Goal: Task Accomplishment & Management: Use online tool/utility

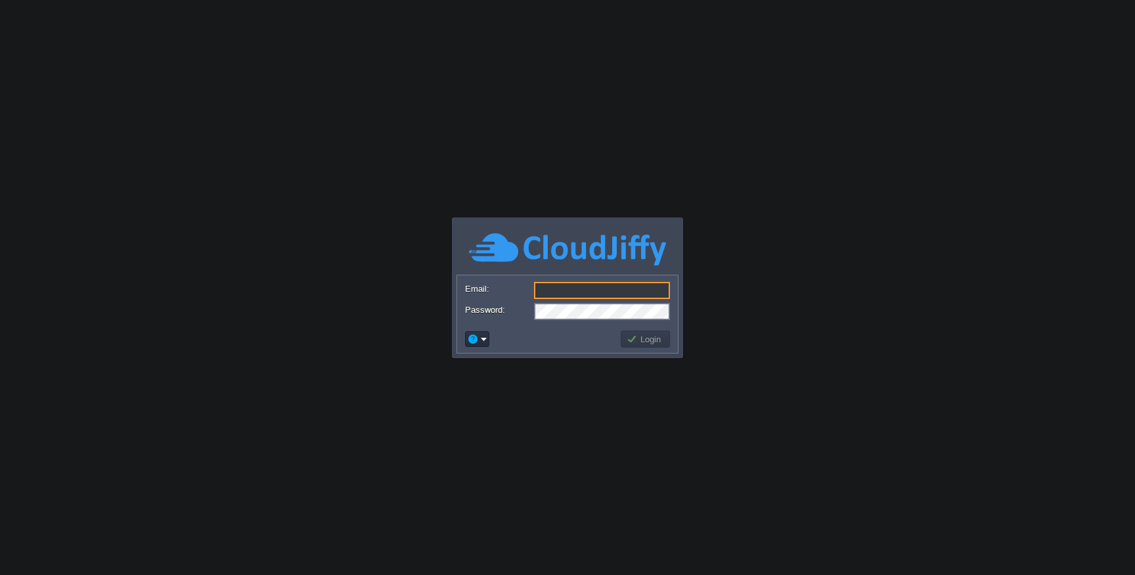
click at [559, 287] on input "Email:" at bounding box center [602, 290] width 136 height 17
type input "[EMAIL_ADDRESS][DOMAIN_NAME]"
click at [631, 345] on td "Login" at bounding box center [645, 338] width 49 height 17
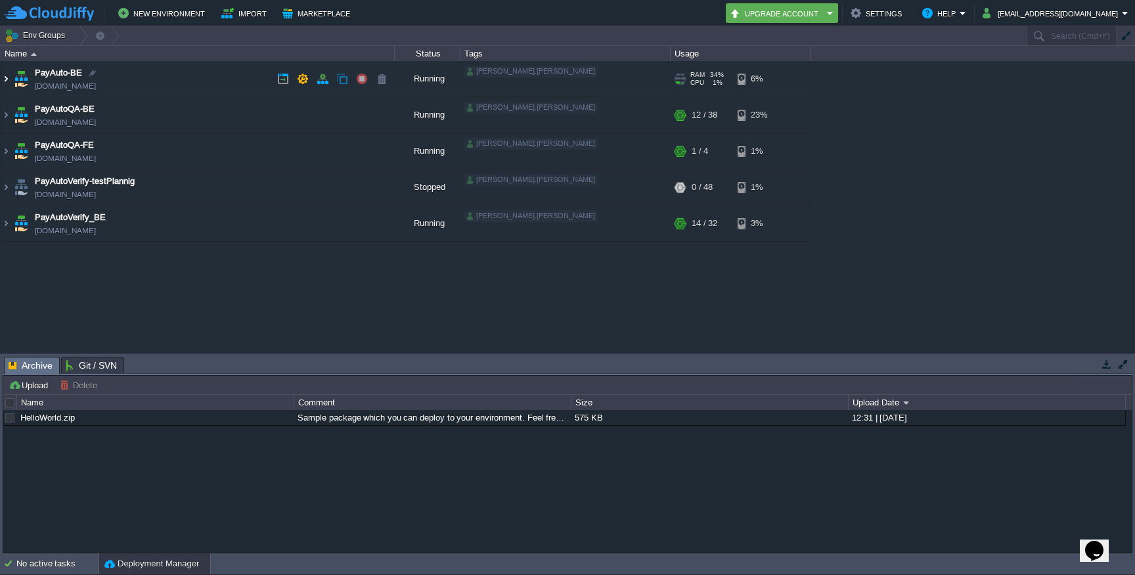
click at [7, 77] on img at bounding box center [6, 78] width 11 height 35
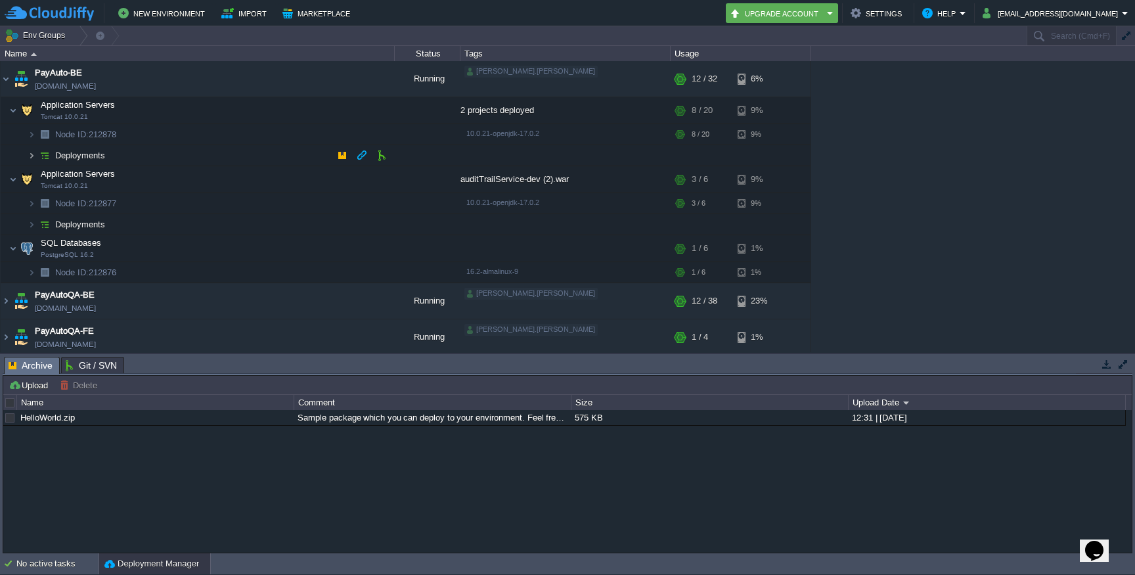
click at [30, 154] on img at bounding box center [32, 155] width 8 height 20
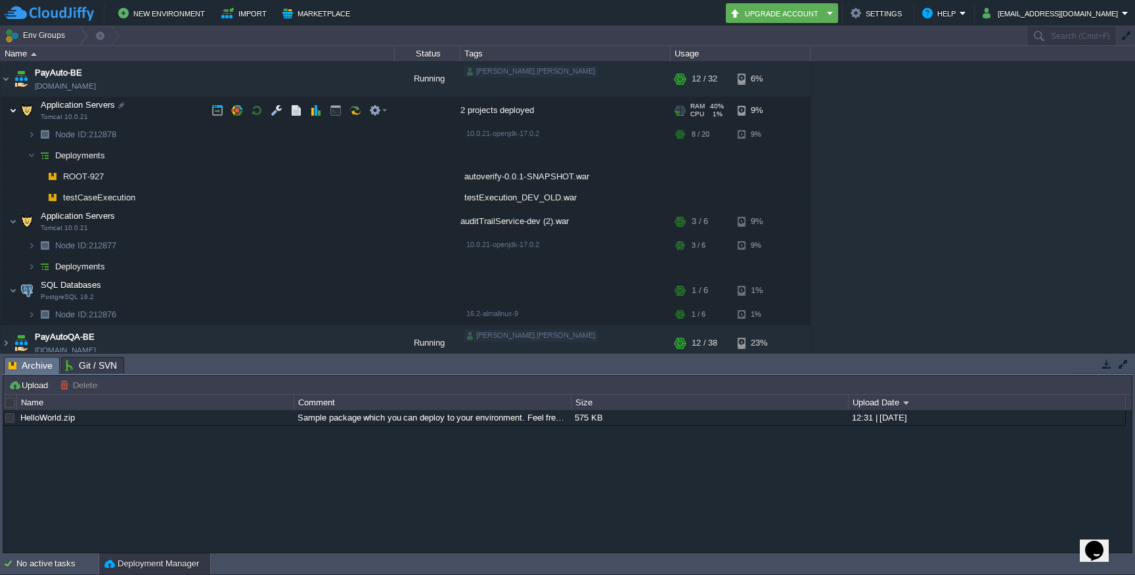
click at [14, 108] on img at bounding box center [13, 110] width 8 height 26
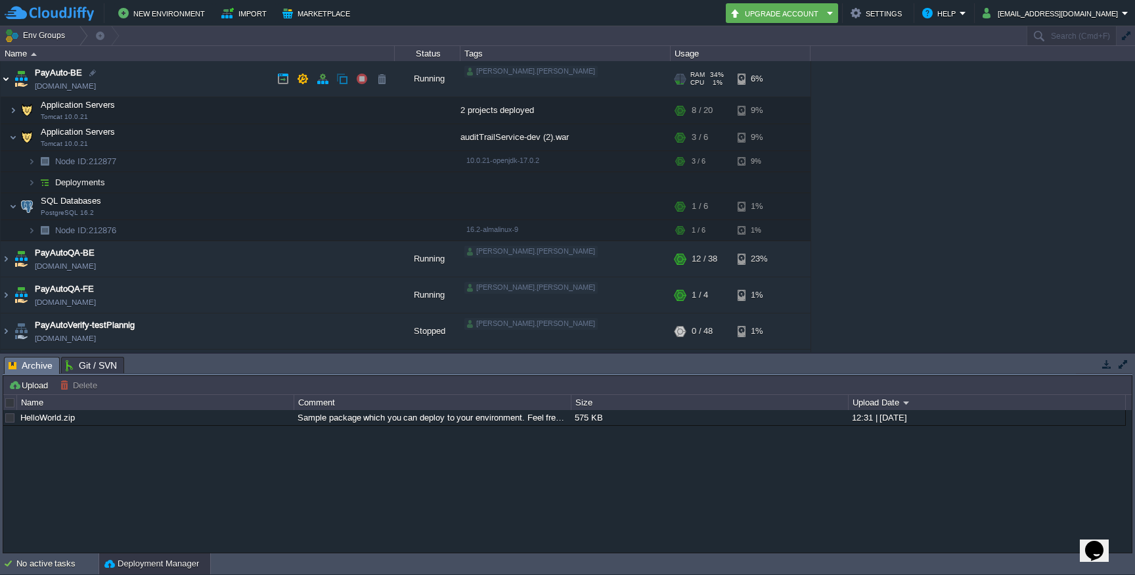
click at [4, 80] on img at bounding box center [6, 78] width 11 height 35
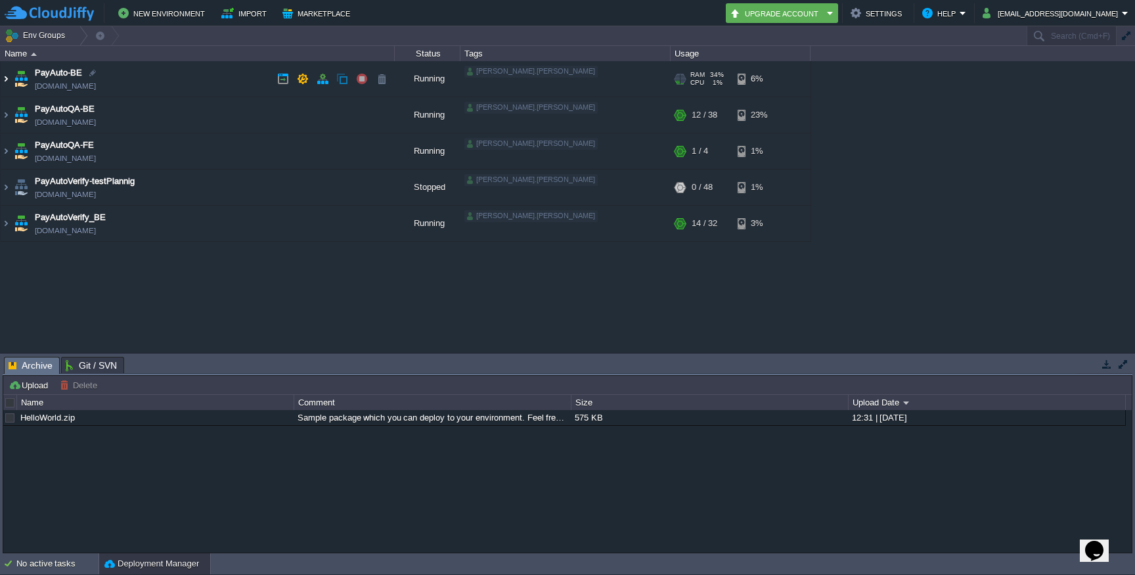
click at [8, 76] on img at bounding box center [6, 78] width 11 height 35
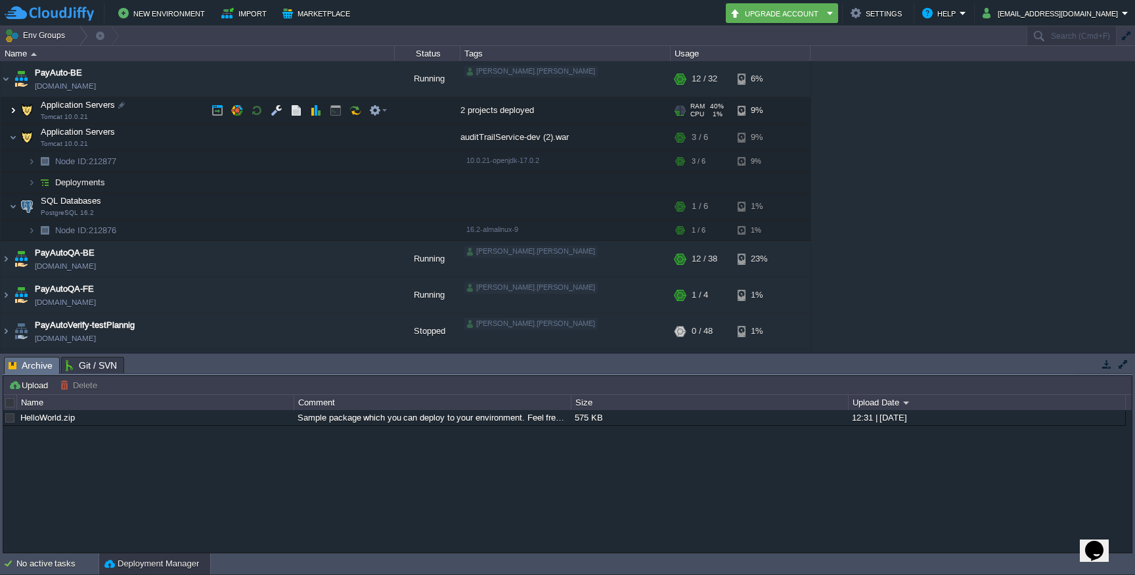
click at [16, 112] on img at bounding box center [13, 110] width 8 height 26
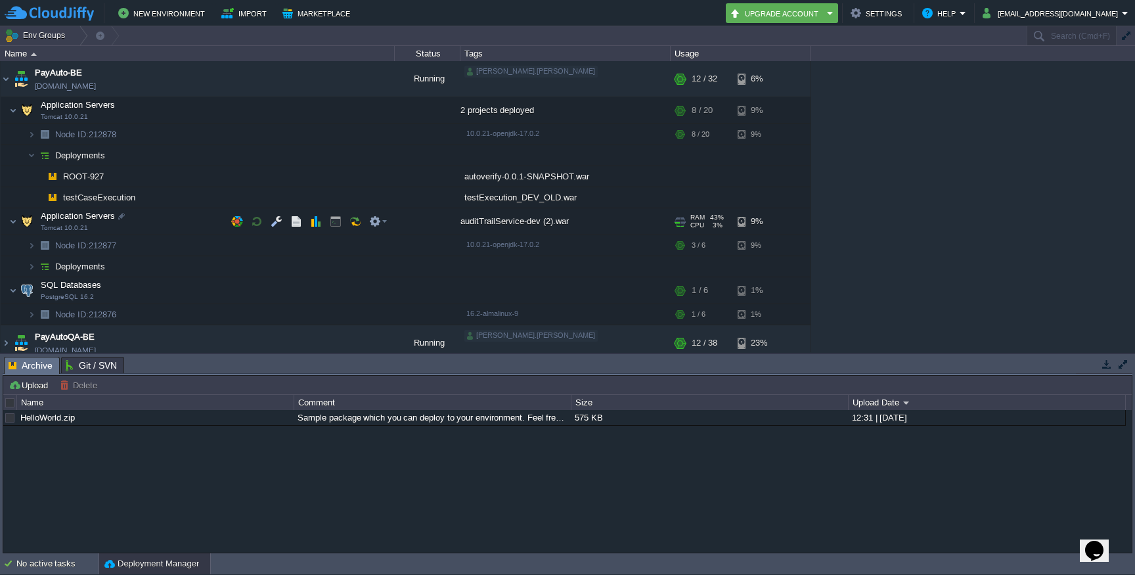
click at [18, 220] on img at bounding box center [27, 221] width 18 height 26
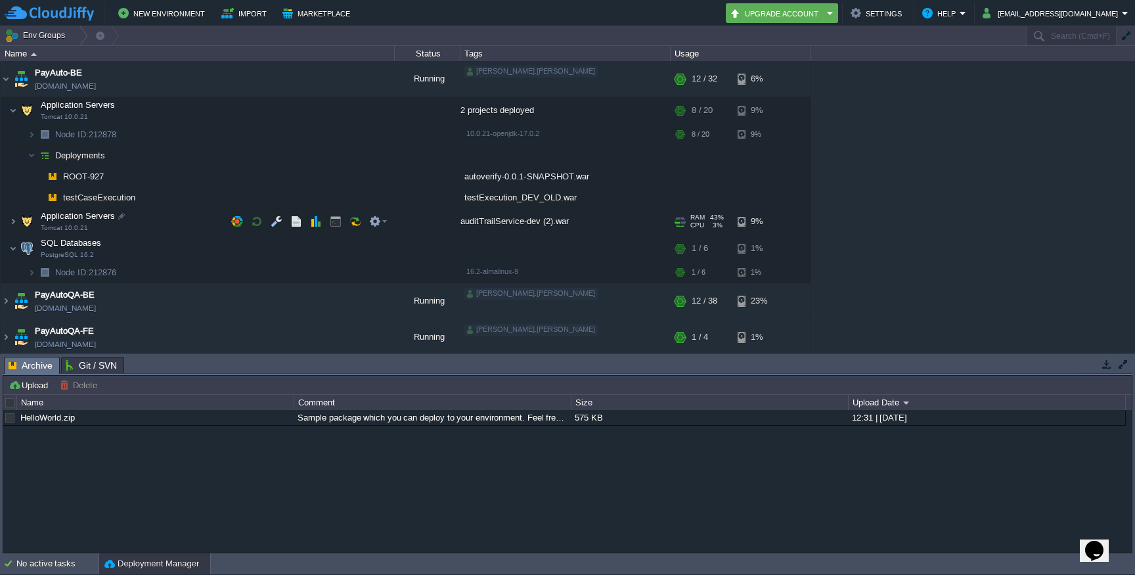
click at [18, 220] on img at bounding box center [27, 221] width 18 height 26
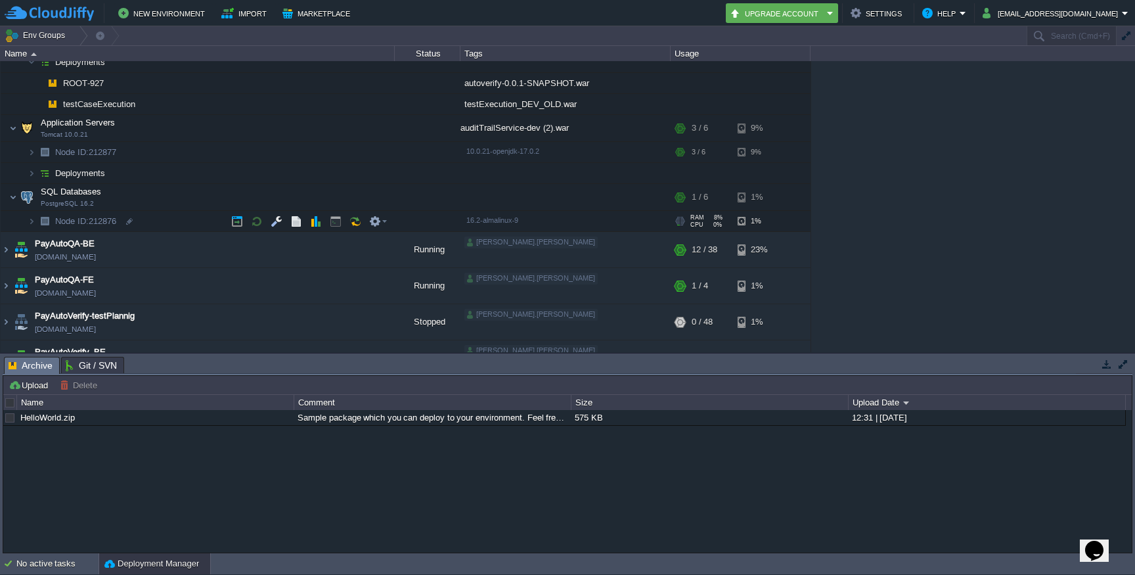
scroll to position [118, 0]
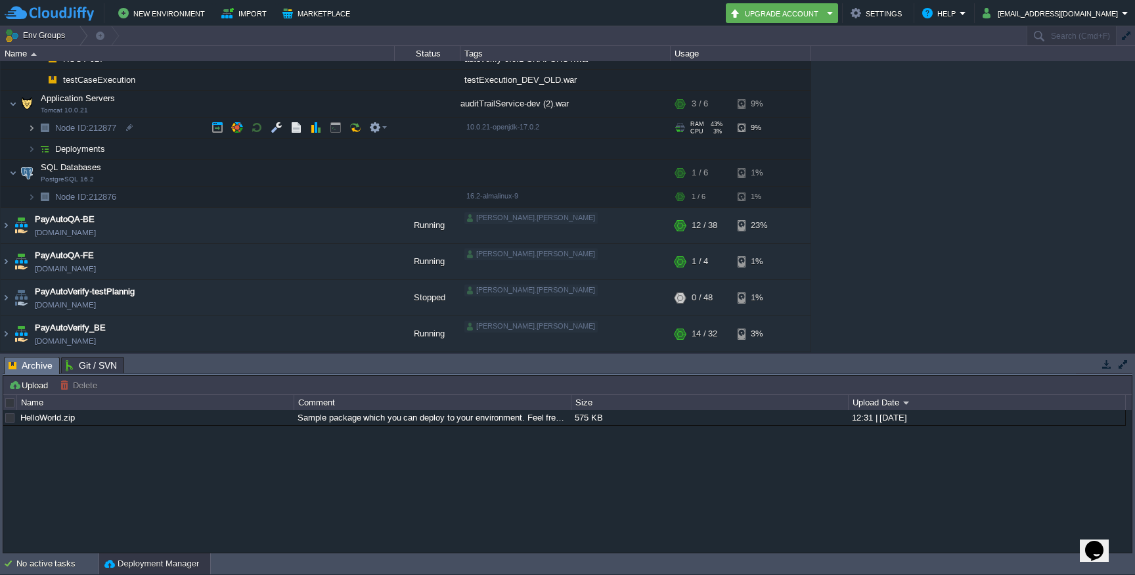
click at [32, 125] on img at bounding box center [32, 128] width 8 height 20
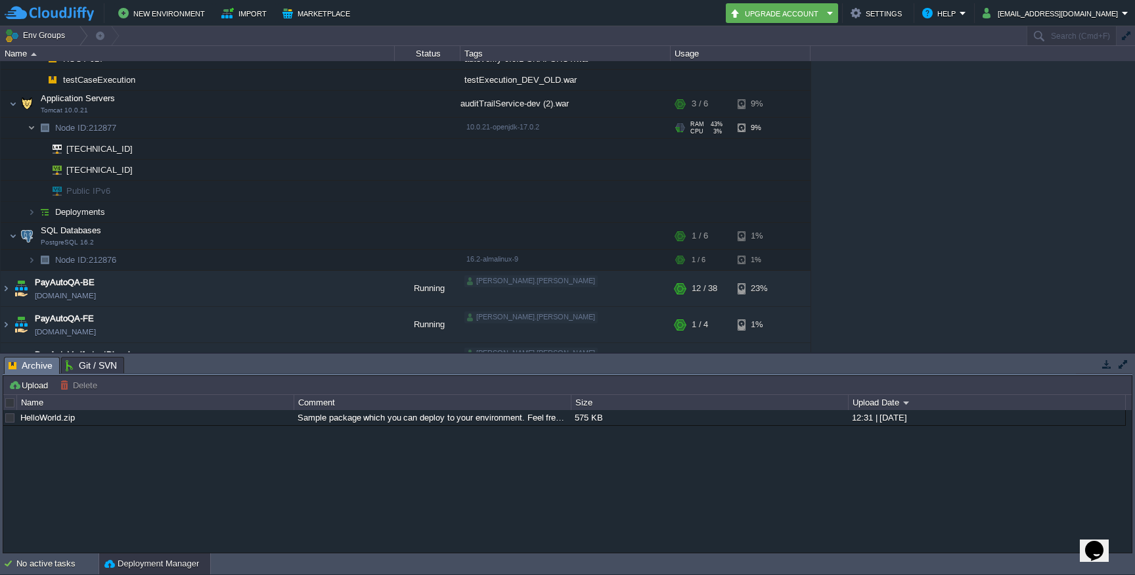
click at [32, 125] on img at bounding box center [32, 128] width 8 height 20
click at [35, 125] on img at bounding box center [44, 128] width 18 height 20
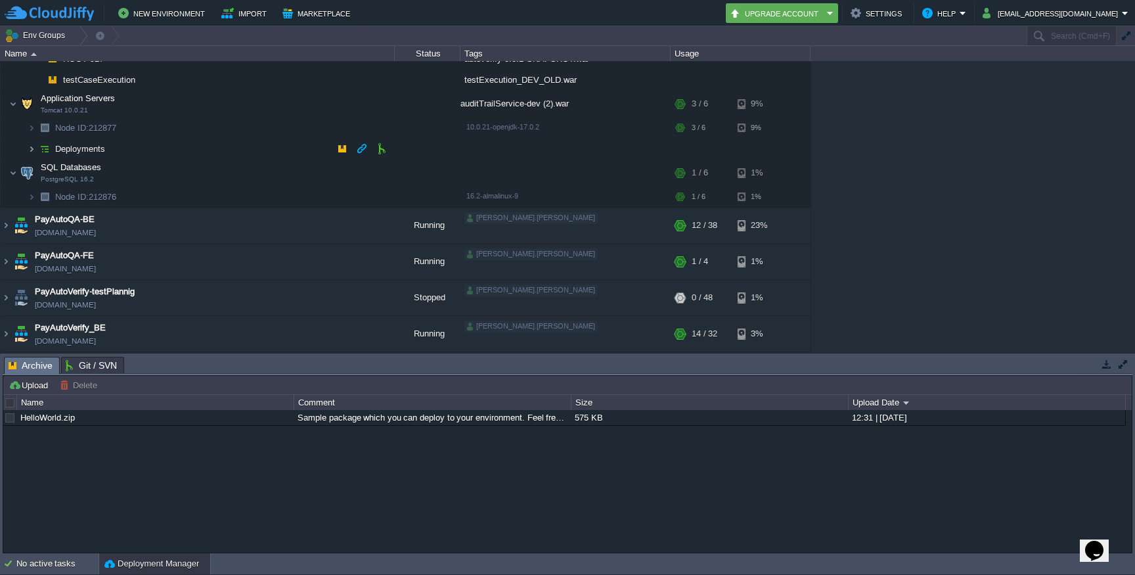
click at [33, 146] on img at bounding box center [32, 149] width 8 height 20
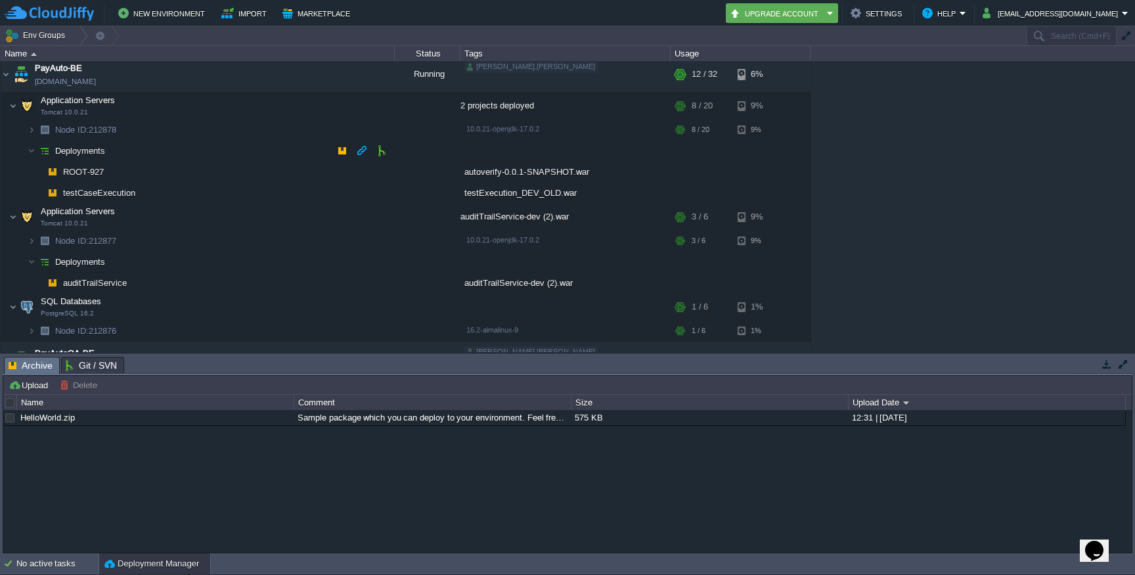
scroll to position [0, 0]
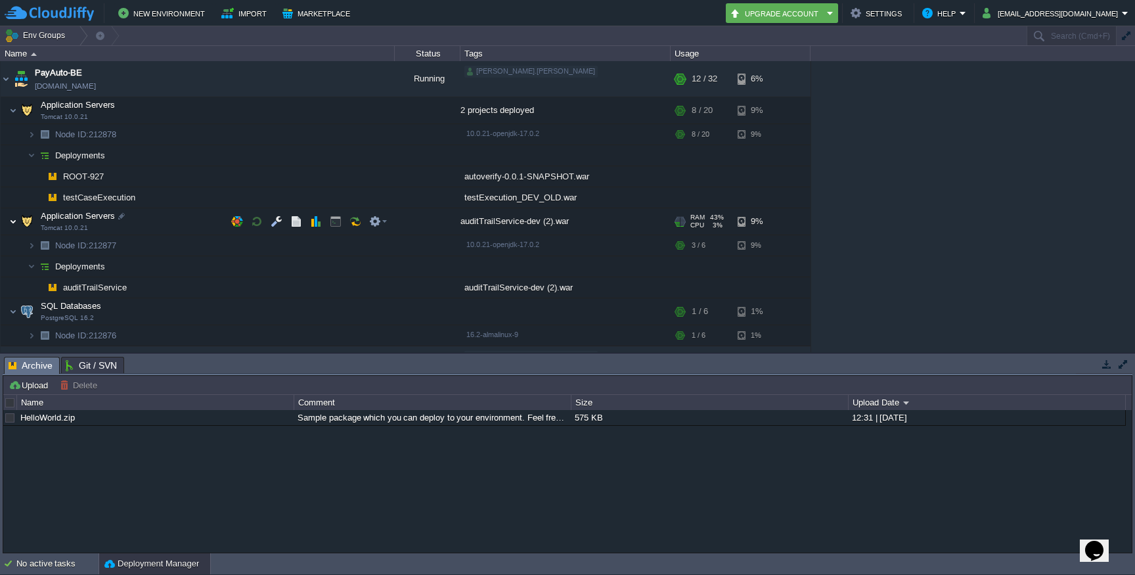
click at [12, 221] on img at bounding box center [13, 221] width 8 height 26
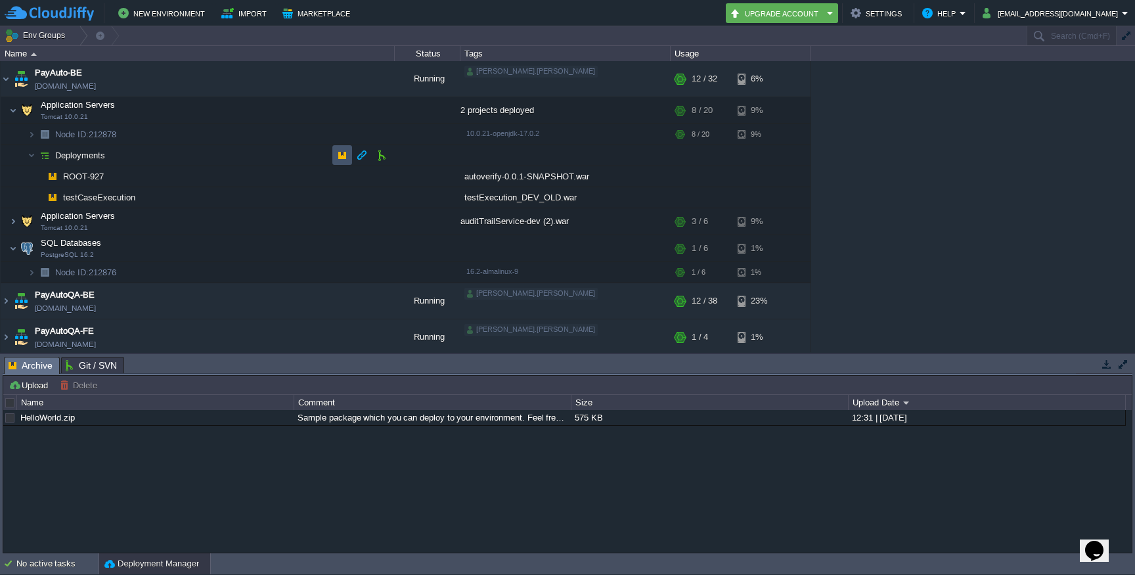
click at [345, 154] on button "button" at bounding box center [342, 155] width 12 height 12
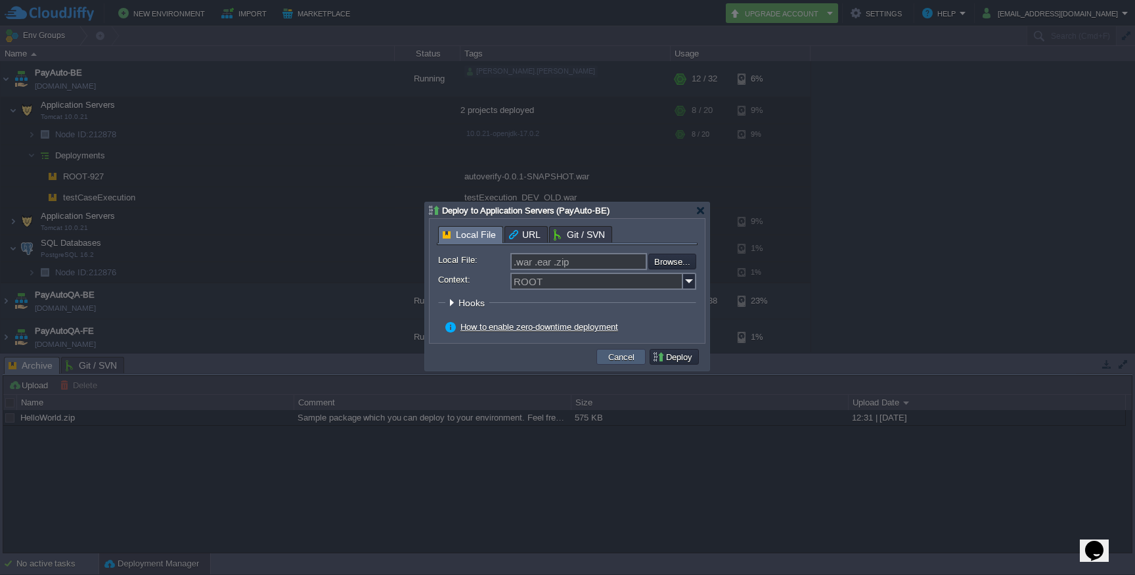
click at [619, 362] on button "Cancel" at bounding box center [621, 357] width 34 height 12
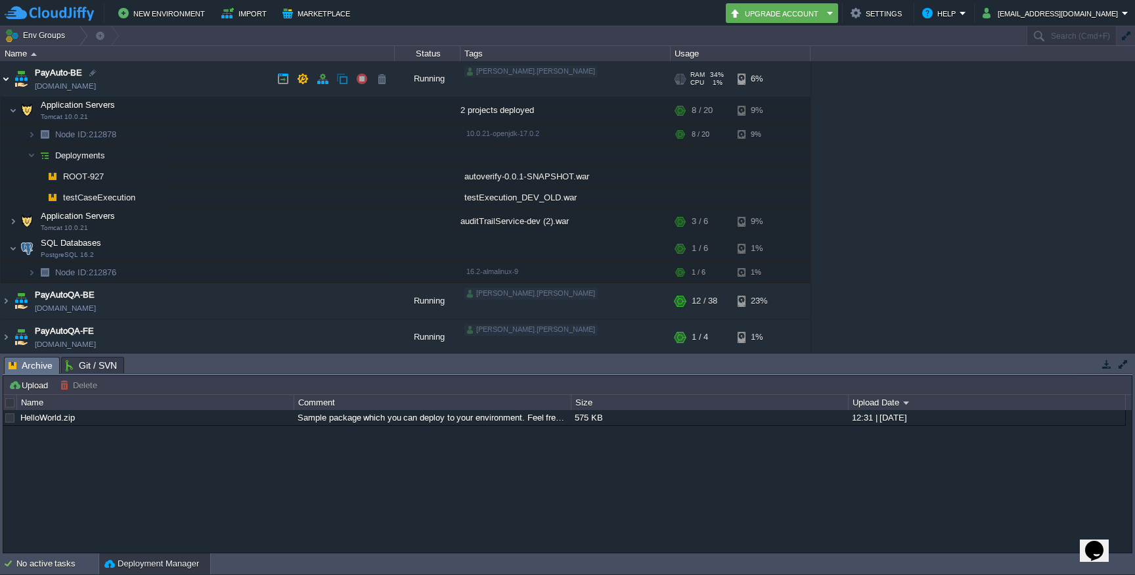
click at [5, 81] on img at bounding box center [6, 78] width 11 height 35
